Goal: Task Accomplishment & Management: Manage account settings

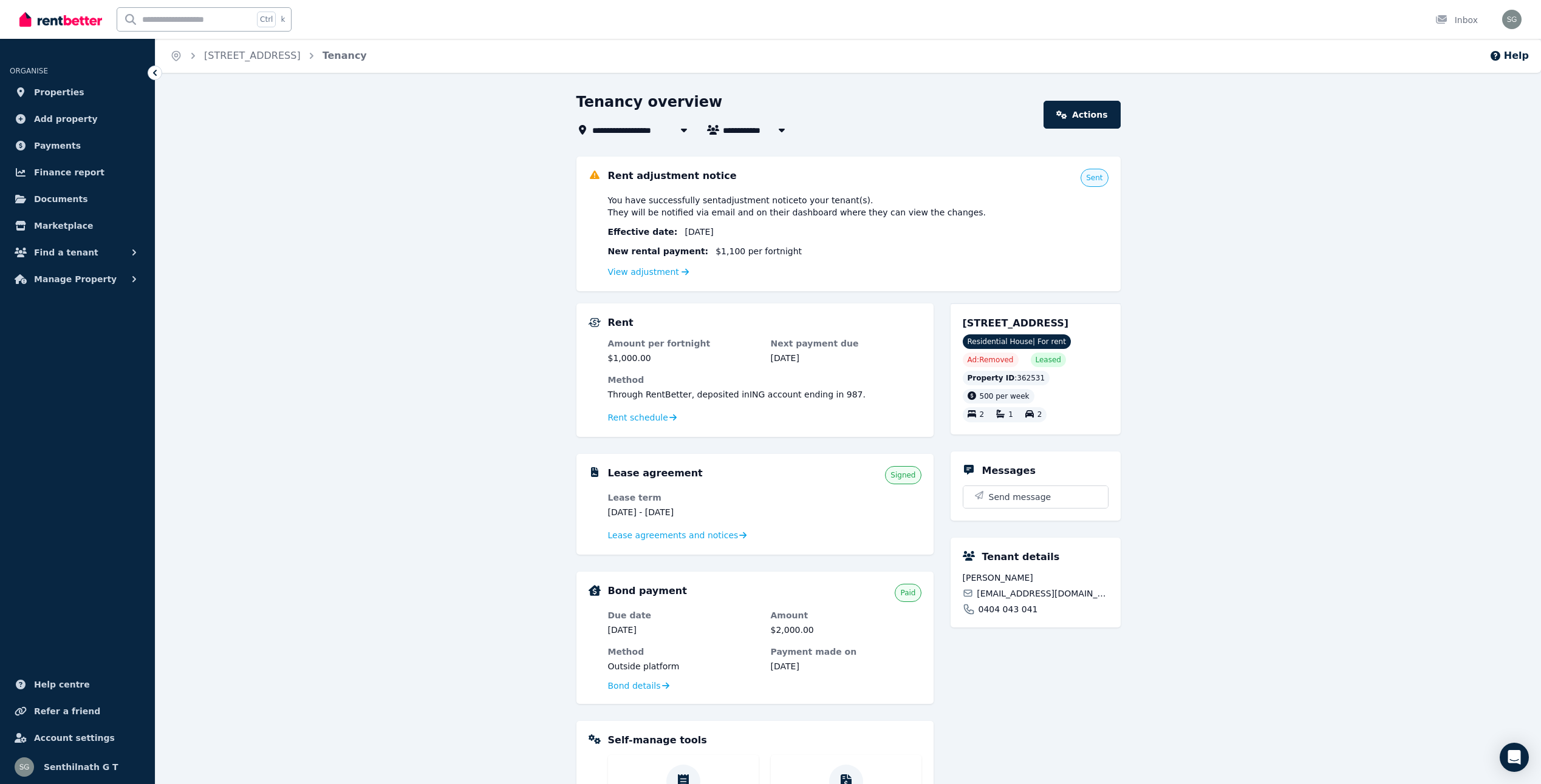
click at [801, 251] on div "New rental payment: $1,100 per fortnight" at bounding box center [857, 250] width 500 height 12
click at [564, 256] on div "**********" at bounding box center [848, 557] width 1386 height 930
click at [737, 196] on span "You have successfully sent adjustment notice to your tenant(s) . They will be n…" at bounding box center [797, 207] width 378 height 25
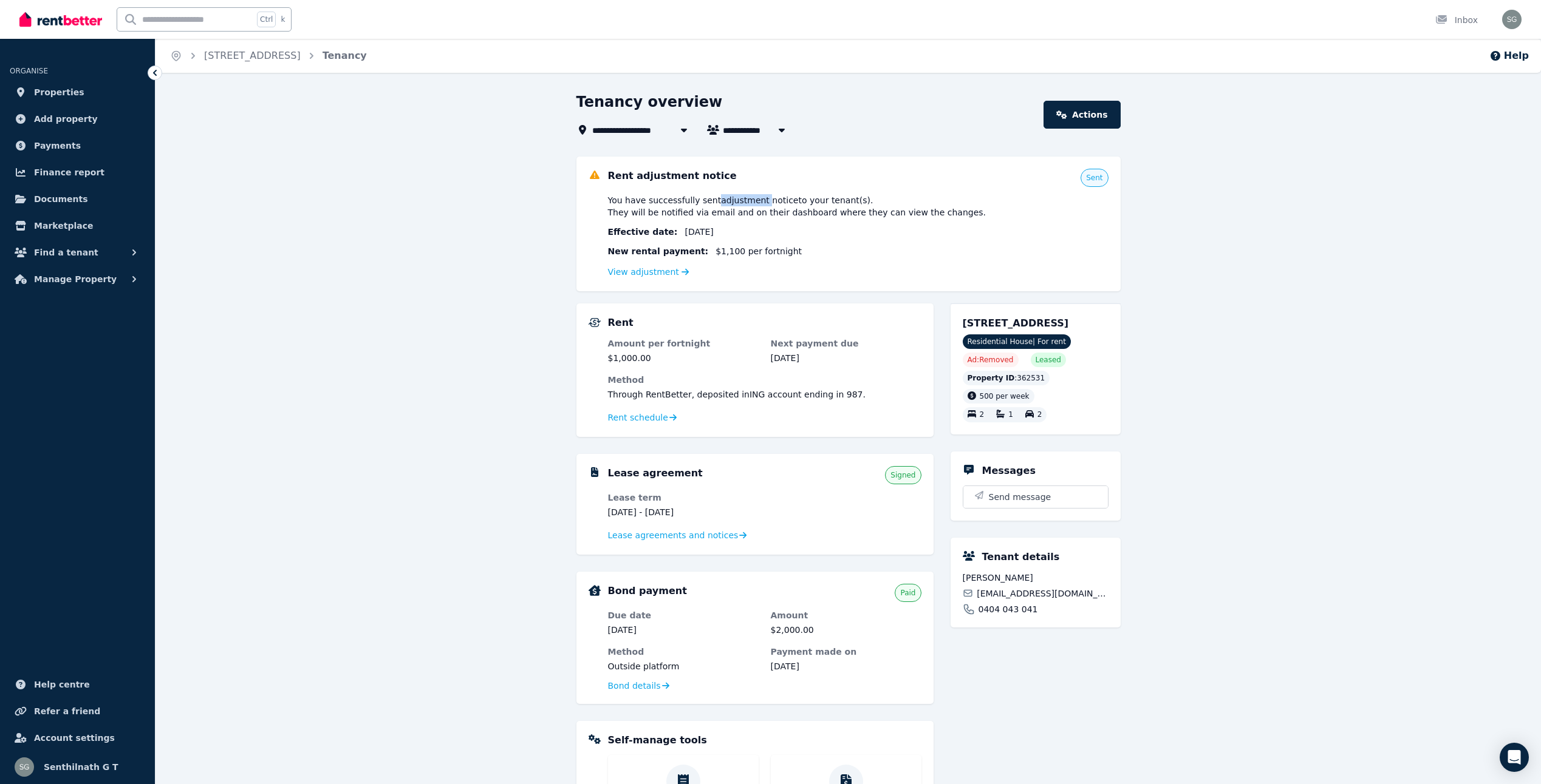
click at [737, 196] on span "You have successfully sent adjustment notice to your tenant(s) . They will be n…" at bounding box center [797, 207] width 378 height 25
drag, startPoint x: 737, startPoint y: 196, endPoint x: 736, endPoint y: 206, distance: 10.0
click at [736, 206] on span "You have successfully sent adjustment notice to your tenant(s) . They will be n…" at bounding box center [797, 207] width 378 height 25
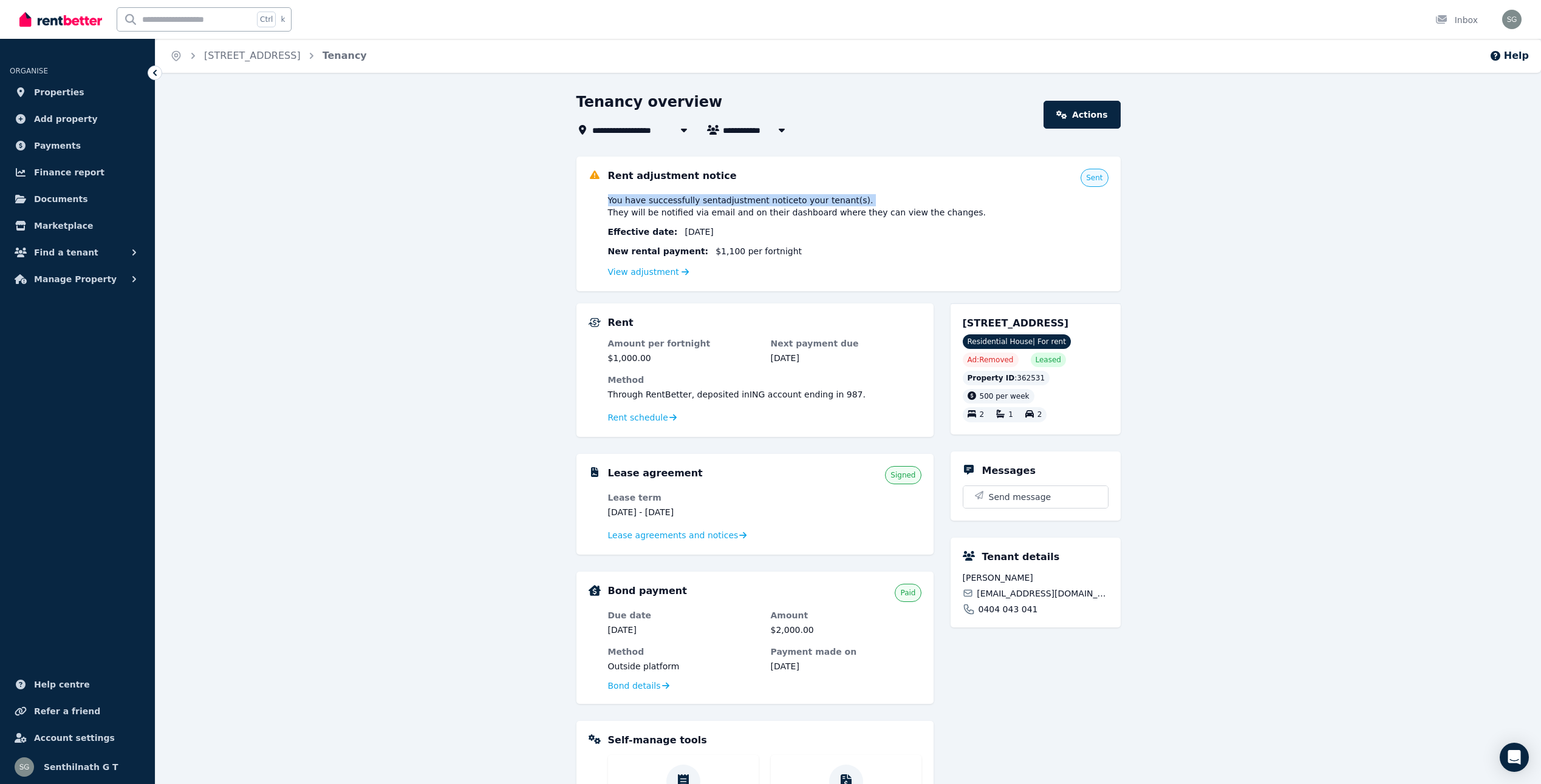
click at [736, 206] on span "You have successfully sent adjustment notice to your tenant(s) . They will be n…" at bounding box center [797, 207] width 378 height 25
drag, startPoint x: 736, startPoint y: 206, endPoint x: 743, endPoint y: 217, distance: 13.0
click at [743, 217] on span "You have successfully sent adjustment notice to your tenant(s) . They will be n…" at bounding box center [797, 207] width 378 height 25
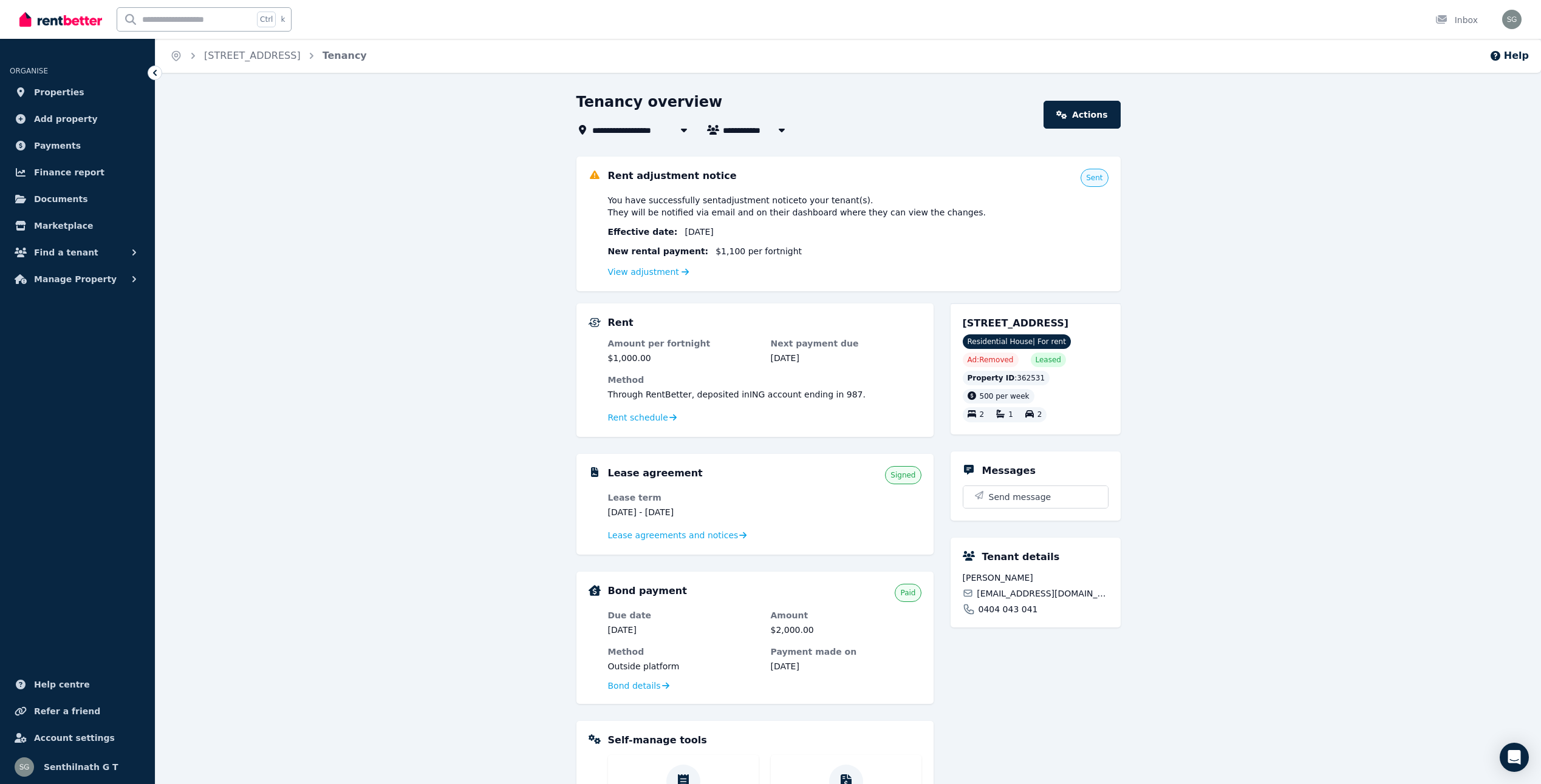
drag, startPoint x: 743, startPoint y: 217, endPoint x: 775, endPoint y: 238, distance: 38.3
click at [775, 238] on div "You have successfully sent adjustment notice to your tenant(s) . They will be n…" at bounding box center [857, 237] width 500 height 85
click at [652, 270] on link "View adjustment" at bounding box center [648, 271] width 81 height 10
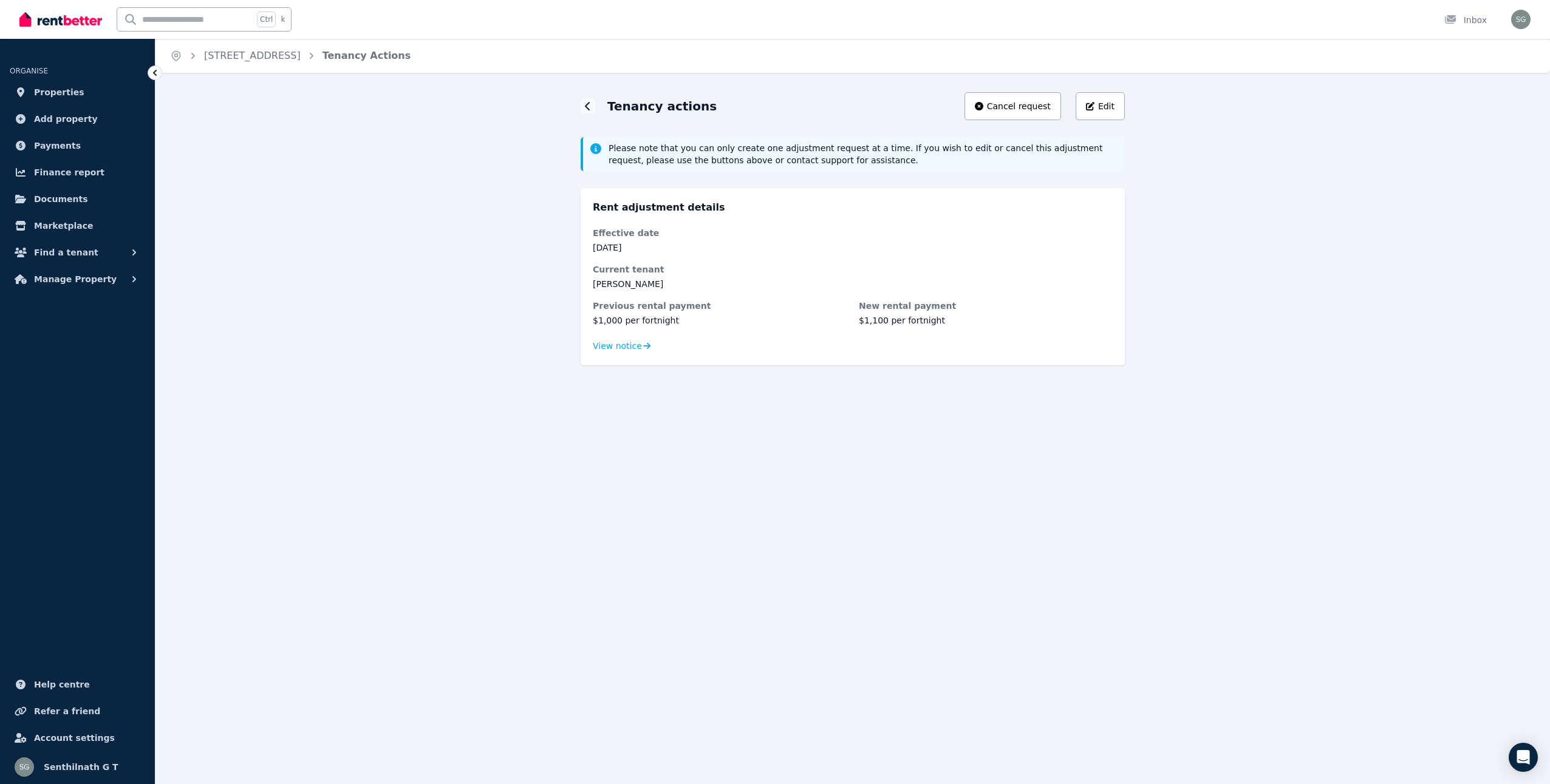
click at [806, 149] on span "Please note that you can only create one adjustment request at a time. If you w…" at bounding box center [863, 154] width 509 height 25
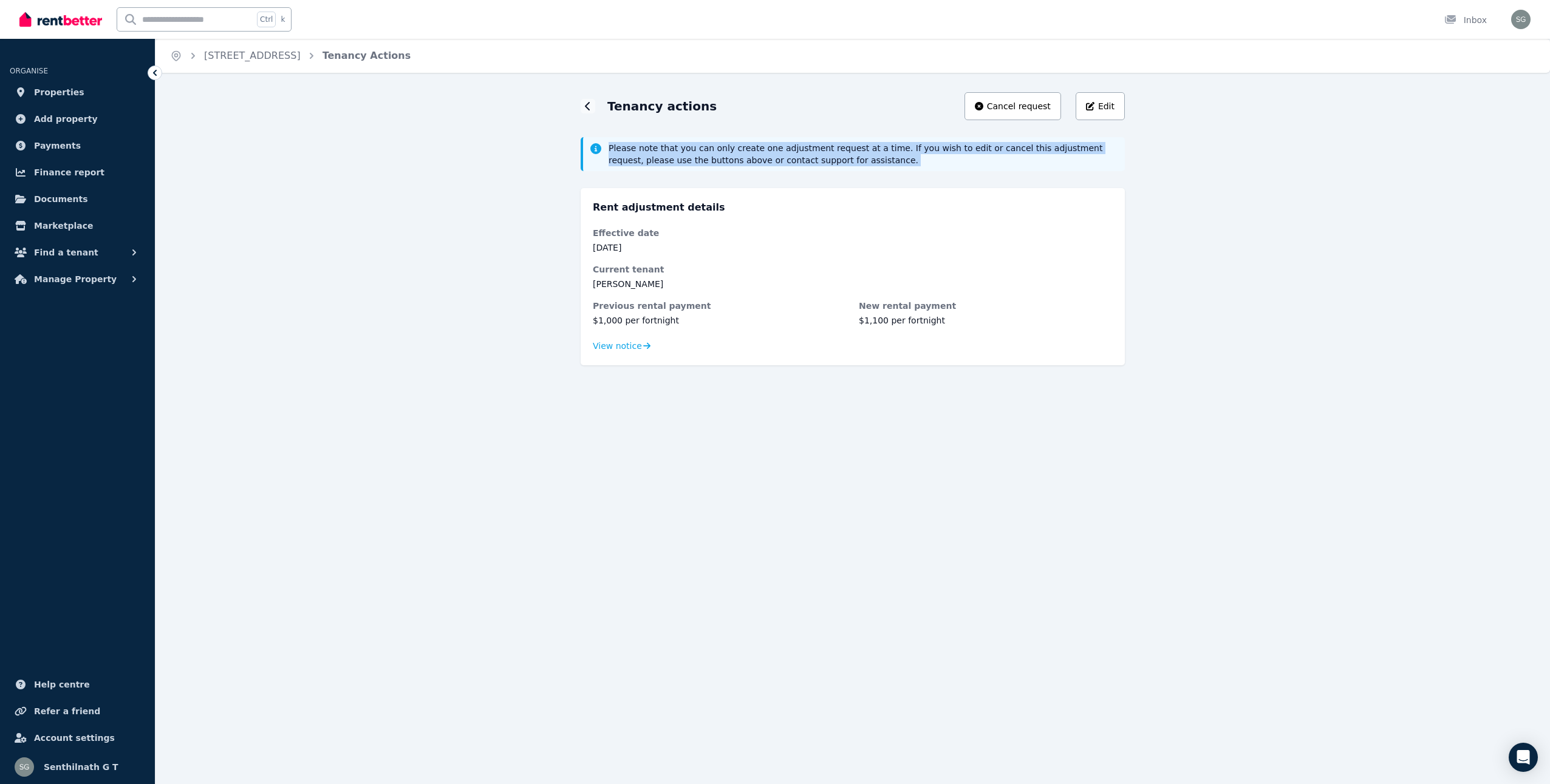
click at [806, 149] on span "Please note that you can only create one adjustment request at a time. If you w…" at bounding box center [863, 154] width 509 height 25
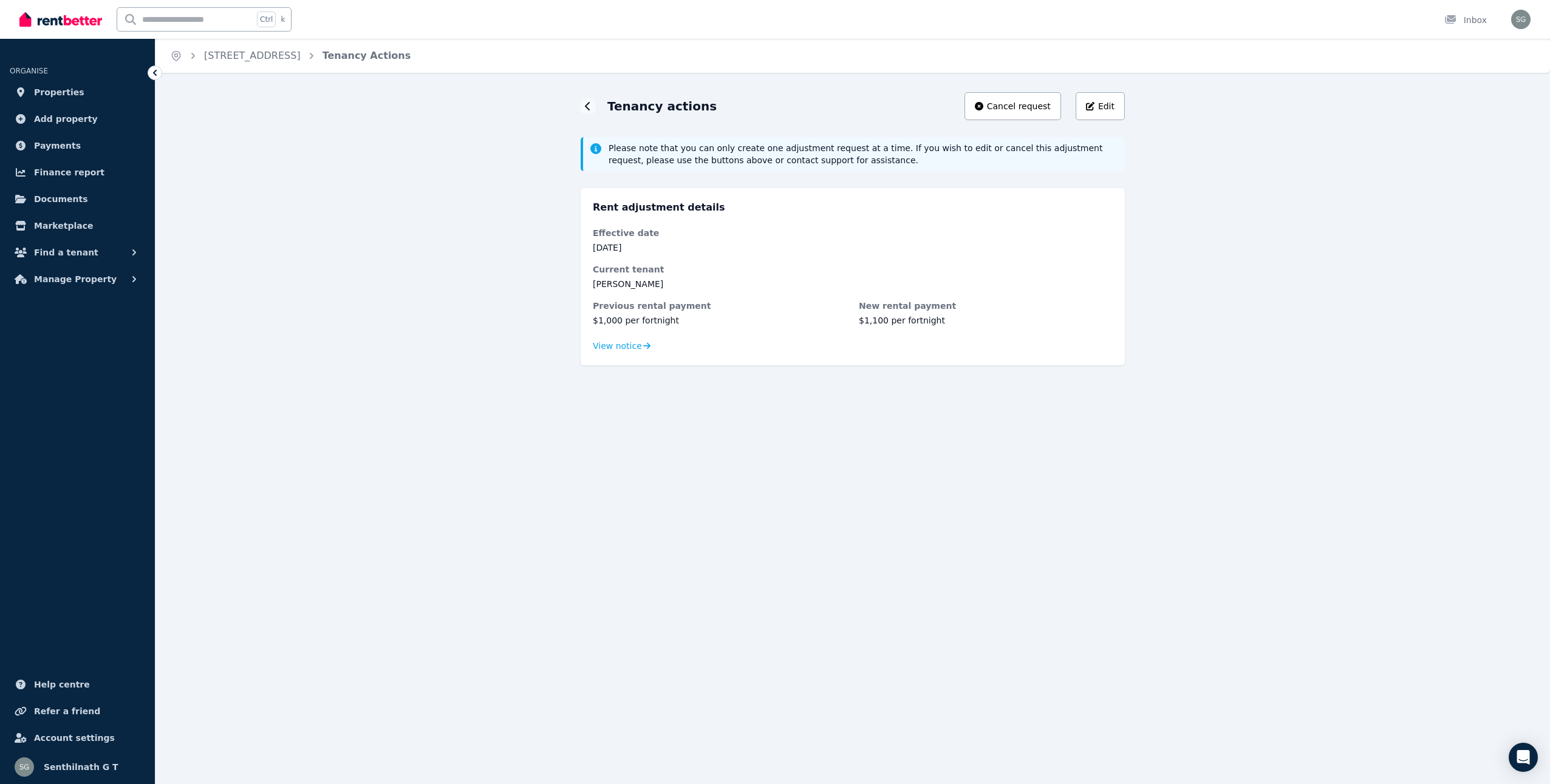
drag, startPoint x: 806, startPoint y: 149, endPoint x: 780, endPoint y: 179, distance: 39.7
click at [780, 179] on div "Tenancy actions Cancel request Edit Please note that you can only create one ad…" at bounding box center [852, 239] width 544 height 295
click at [588, 109] on icon at bounding box center [587, 106] width 5 height 8
